Goal: Information Seeking & Learning: Learn about a topic

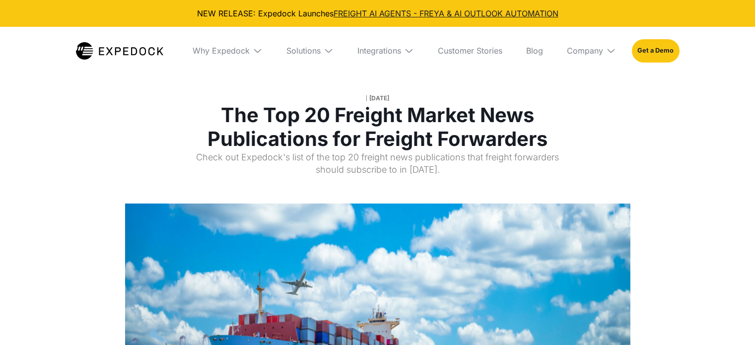
select select
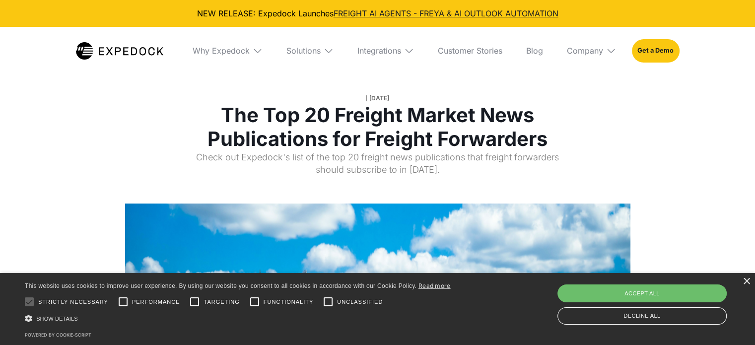
click at [746, 278] on div "× This website uses cookies to improve user experience. By using our website yo…" at bounding box center [377, 309] width 755 height 72
click at [749, 283] on div "×" at bounding box center [746, 281] width 7 height 7
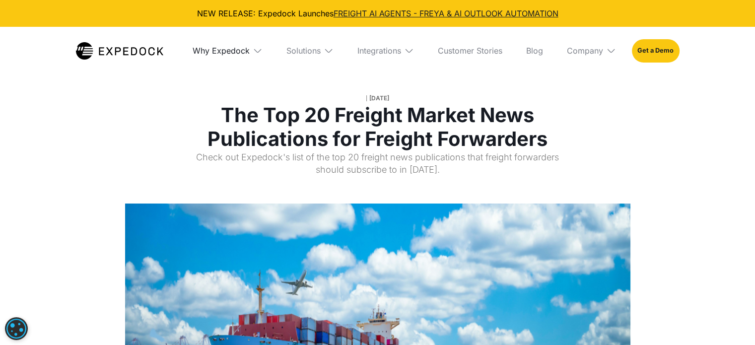
click at [233, 52] on div "Why Expedock" at bounding box center [221, 51] width 57 height 10
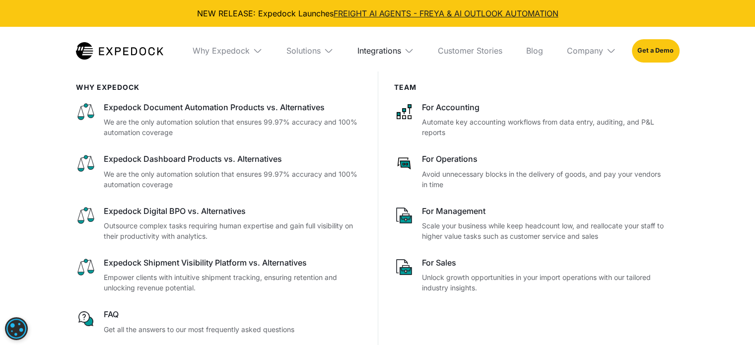
click at [376, 50] on div "Integrations" at bounding box center [380, 51] width 44 height 10
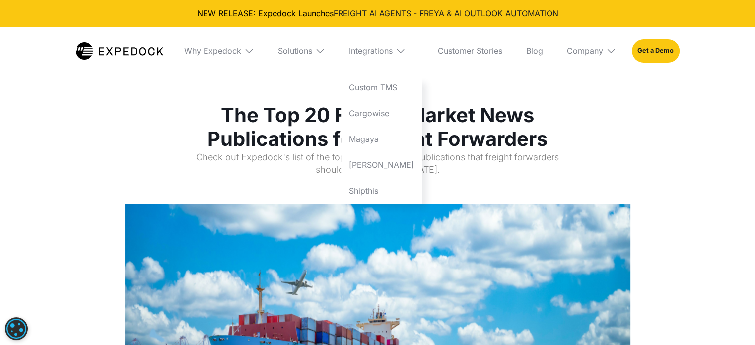
click at [606, 49] on div "Company" at bounding box center [591, 51] width 65 height 48
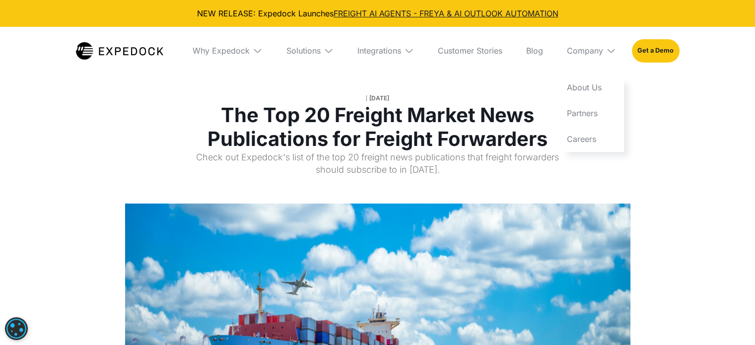
click at [725, 151] on div "August 3, 2022 The Top 20 Freight Market News Publications for Freight Forwarde…" at bounding box center [377, 102] width 755 height 204
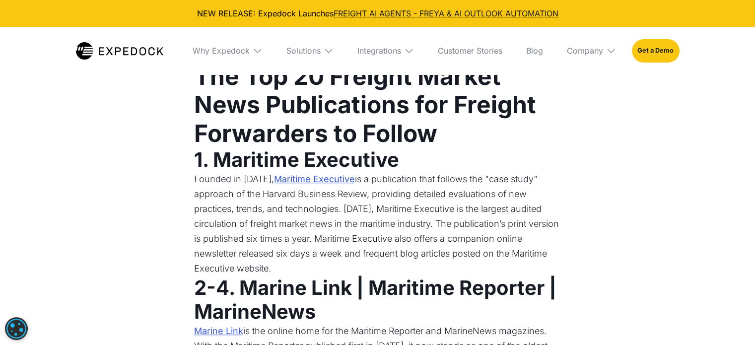
scroll to position [546, 0]
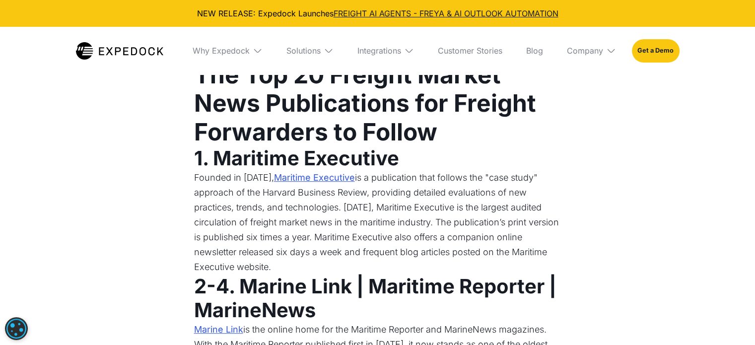
click at [254, 46] on img at bounding box center [258, 51] width 10 height 10
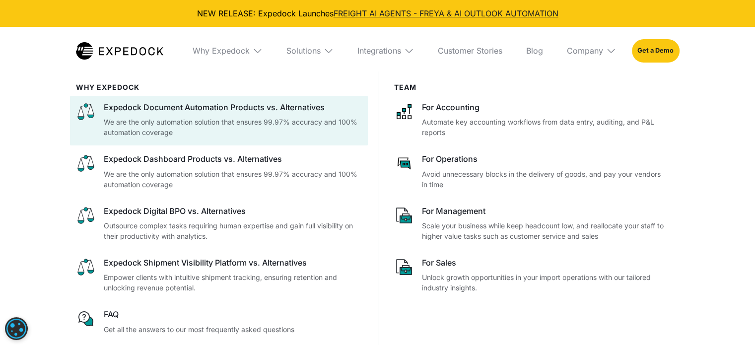
click at [205, 112] on div "Expedock Document Automation Products vs. Alternatives" at bounding box center [233, 107] width 258 height 11
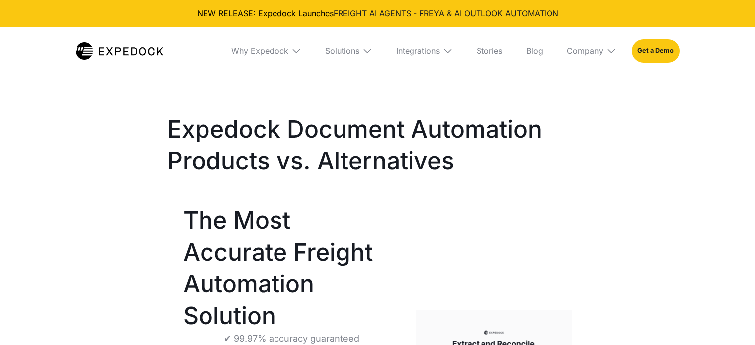
select select
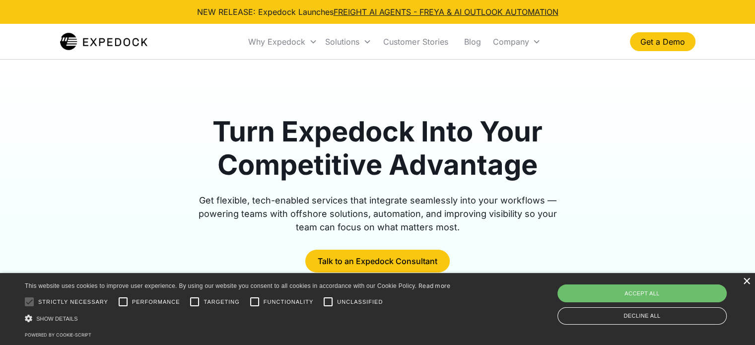
click at [747, 280] on div "×" at bounding box center [746, 281] width 7 height 7
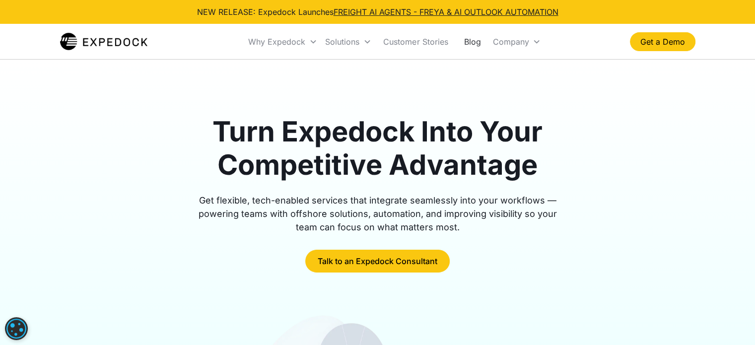
click at [479, 41] on link "Blog" at bounding box center [472, 42] width 33 height 34
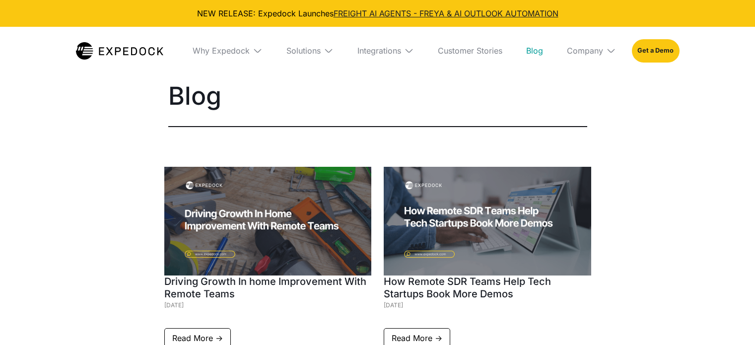
select select
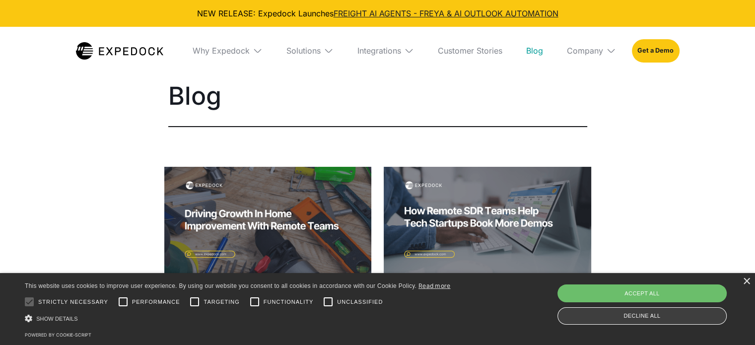
click at [676, 313] on div "Decline all" at bounding box center [642, 315] width 169 height 17
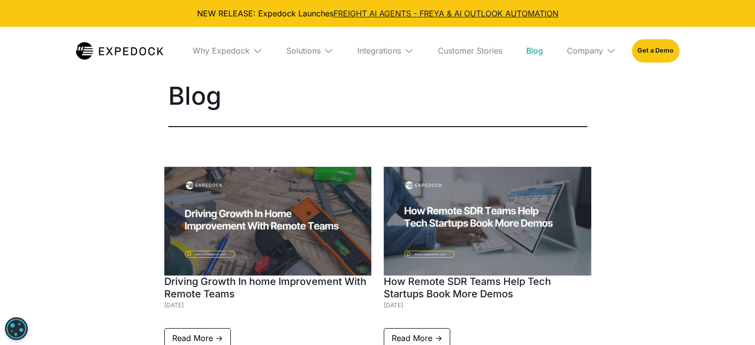
click at [603, 56] on div "Company" at bounding box center [591, 51] width 65 height 48
click at [237, 47] on div "Why Expedock" at bounding box center [221, 51] width 57 height 10
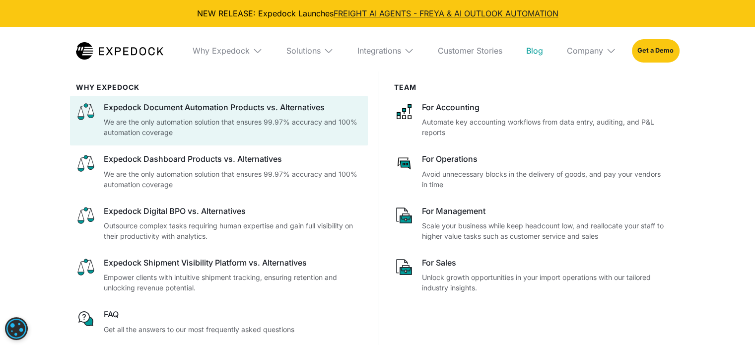
click at [207, 128] on p "We are the only automation solution that ensures 99.97% accuracy and 100% autom…" at bounding box center [233, 127] width 258 height 21
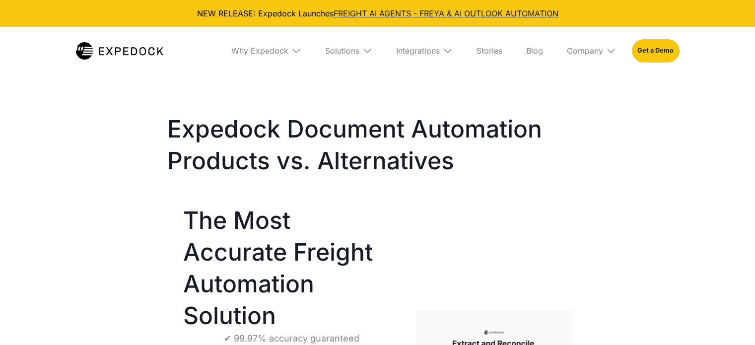
select select
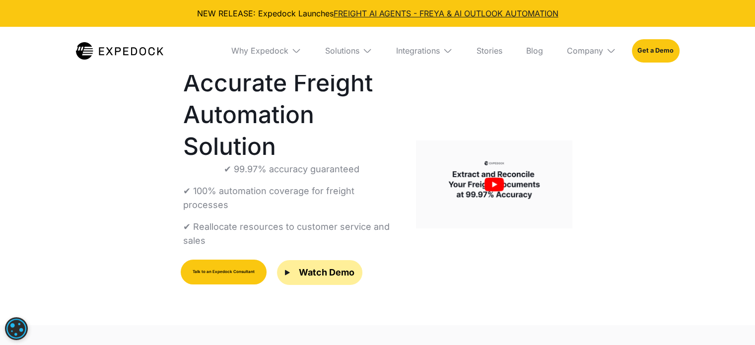
scroll to position [149, 0]
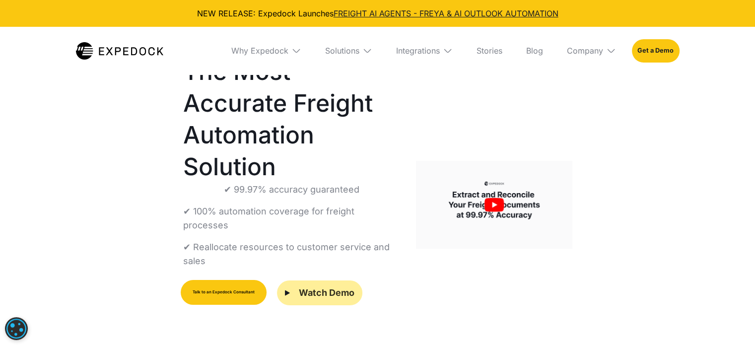
click at [330, 287] on div "Watch Demo" at bounding box center [327, 293] width 56 height 13
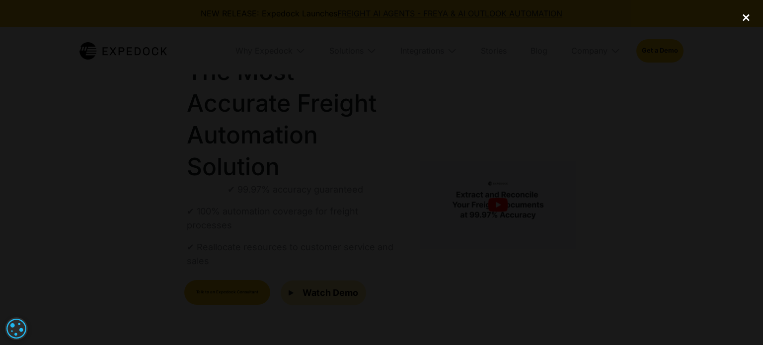
click at [747, 14] on div "close lightbox" at bounding box center [746, 18] width 34 height 22
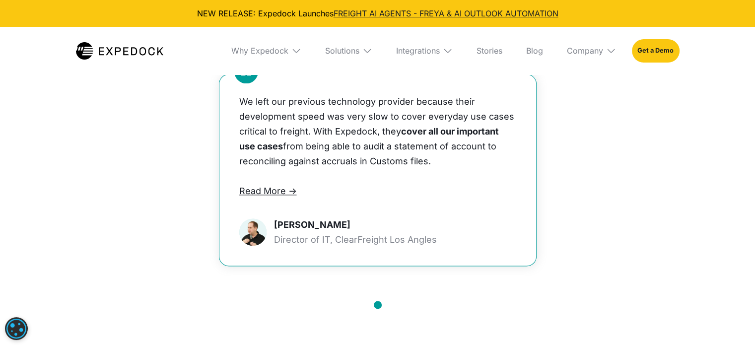
scroll to position [1440, 0]
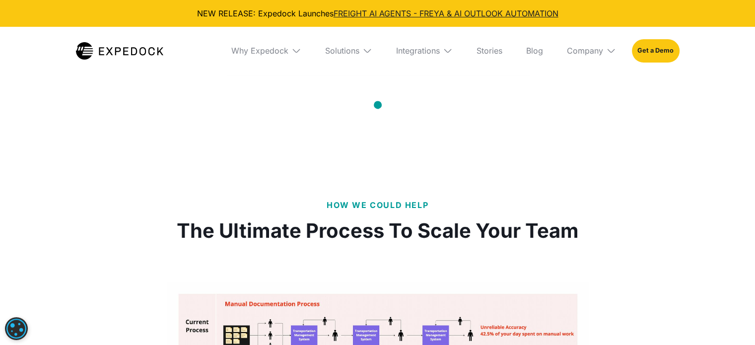
click at [131, 48] on img at bounding box center [119, 50] width 87 height 17
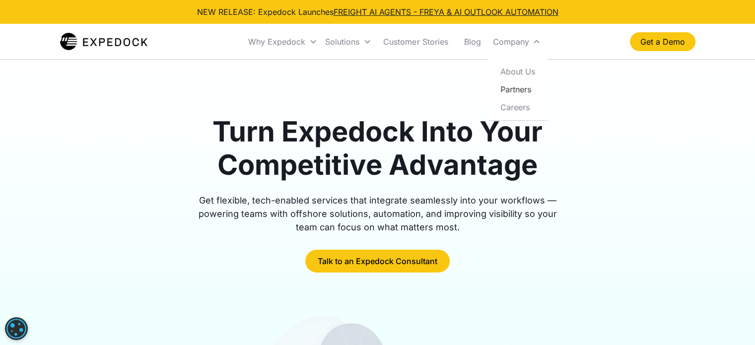
click at [516, 89] on link "Partners" at bounding box center [518, 89] width 51 height 18
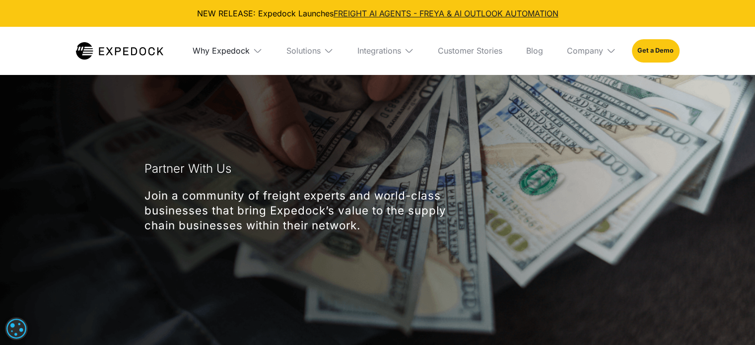
click at [194, 51] on div "Why Expedock" at bounding box center [221, 51] width 57 height 10
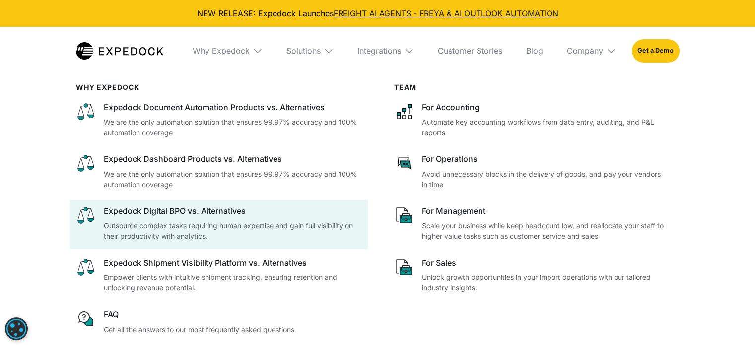
scroll to position [348, 0]
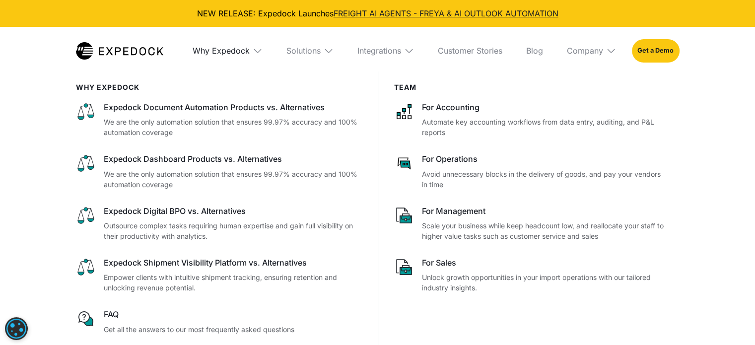
click at [241, 53] on div "Why Expedock" at bounding box center [221, 51] width 57 height 10
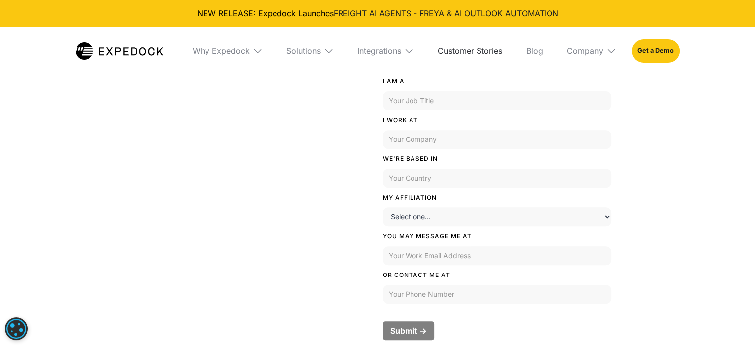
click at [464, 56] on link "Customer Stories" at bounding box center [470, 51] width 80 height 48
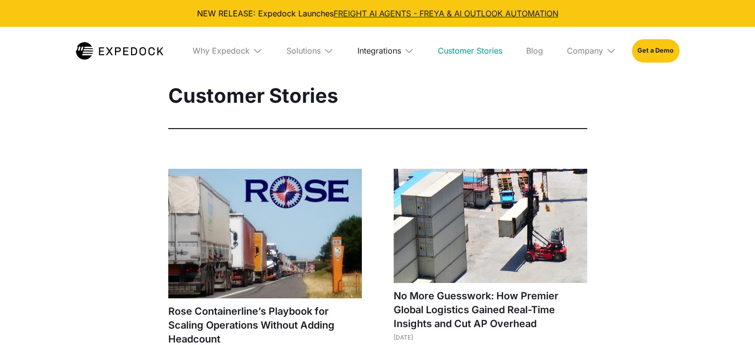
select select
click at [372, 51] on div "Integrations" at bounding box center [380, 51] width 44 height 10
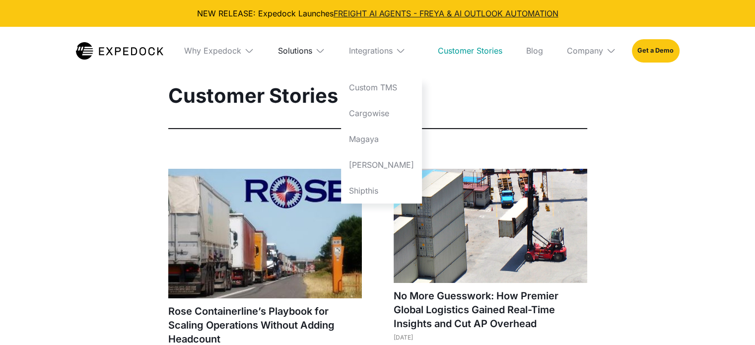
click at [311, 48] on div "Solutions" at bounding box center [295, 51] width 34 height 10
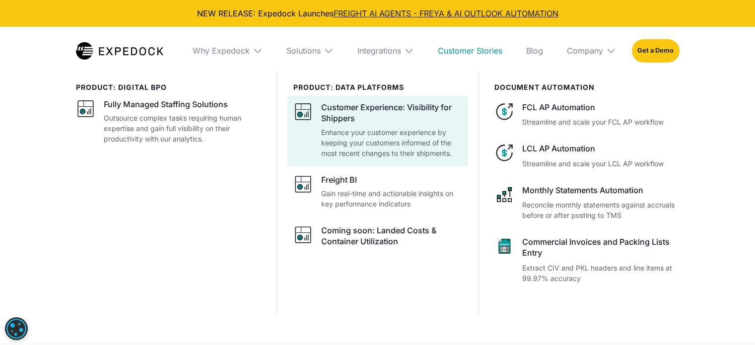
click at [346, 118] on div "Customer Experience: Visibility for Shippers" at bounding box center [391, 113] width 141 height 22
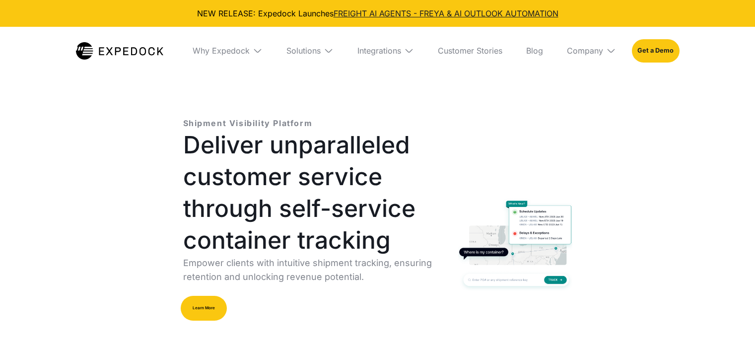
select select
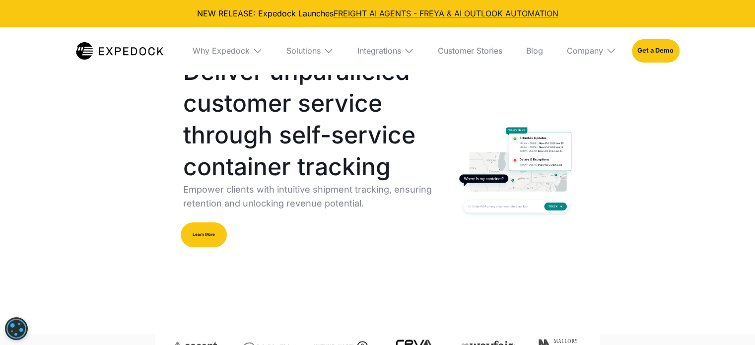
scroll to position [50, 0]
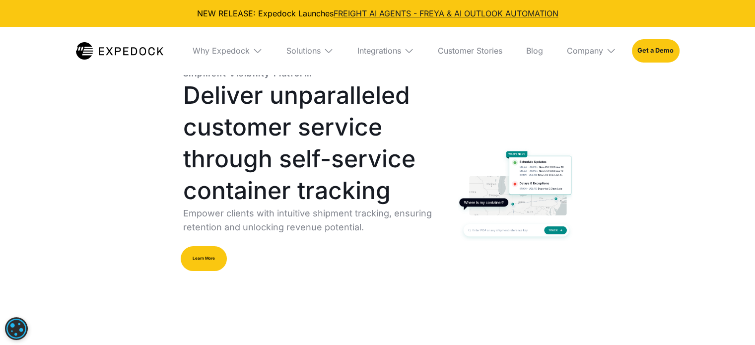
click at [208, 246] on link "Learn More" at bounding box center [204, 258] width 46 height 25
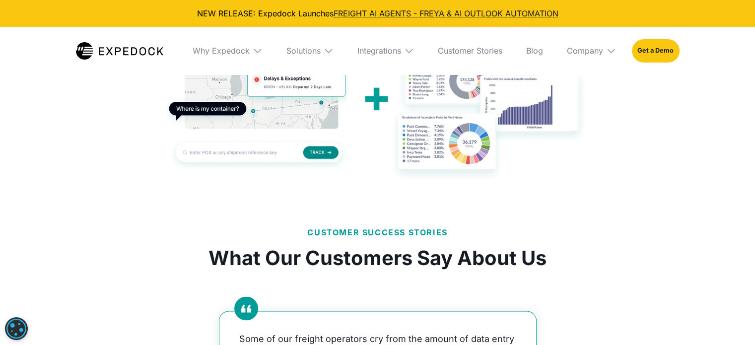
scroll to position [1699, 0]
click at [366, 51] on div "Integrations" at bounding box center [380, 51] width 44 height 10
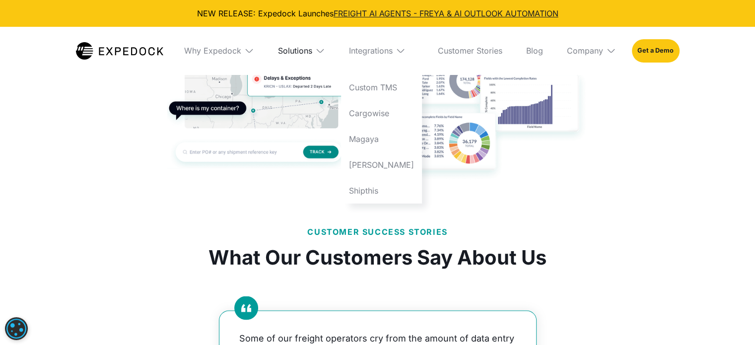
click at [312, 48] on div "Solutions" at bounding box center [295, 51] width 34 height 10
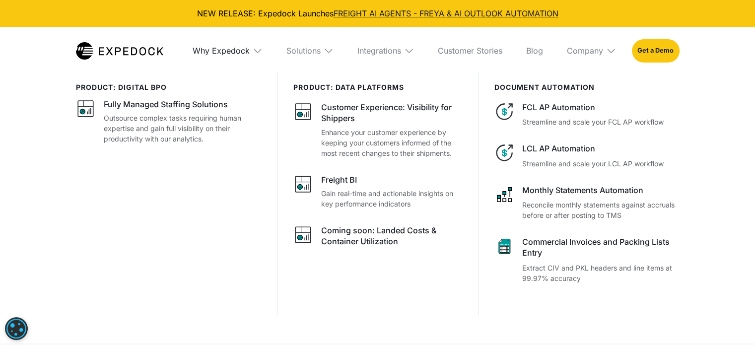
click at [220, 55] on div "Why Expedock" at bounding box center [228, 51] width 86 height 48
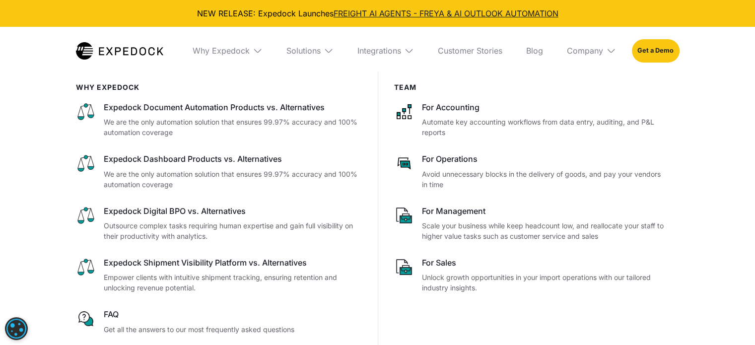
scroll to position [1798, 0]
